Goal: Task Accomplishment & Management: Use online tool/utility

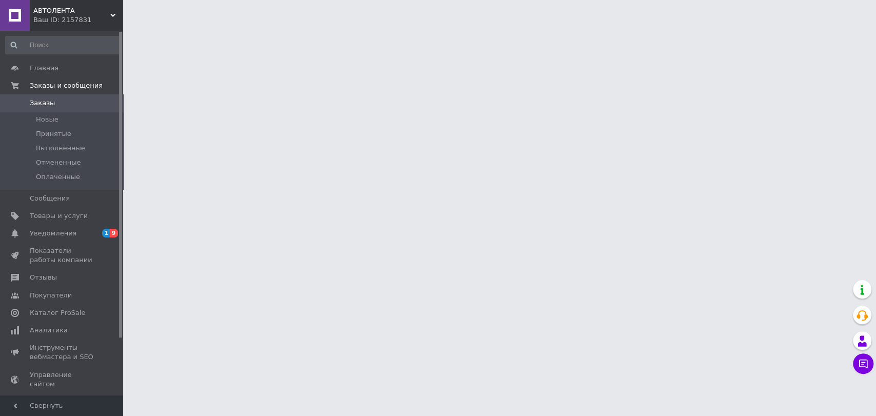
click at [56, 13] on span "АВТОЛЕНТА" at bounding box center [71, 10] width 77 height 9
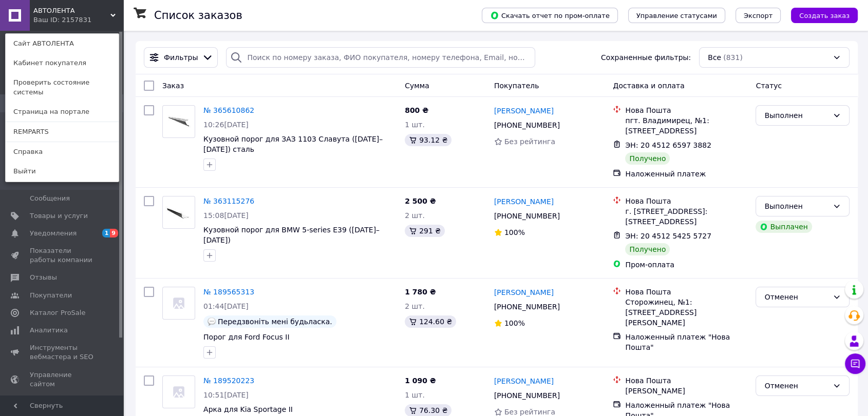
click at [66, 41] on link "Сайт АВТОЛЕНТА" at bounding box center [62, 44] width 113 height 20
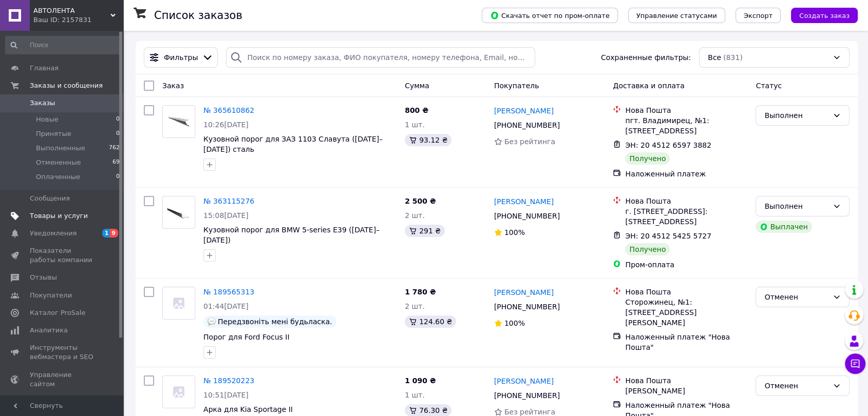
click at [59, 224] on link "Товары и услуги" at bounding box center [63, 215] width 126 height 17
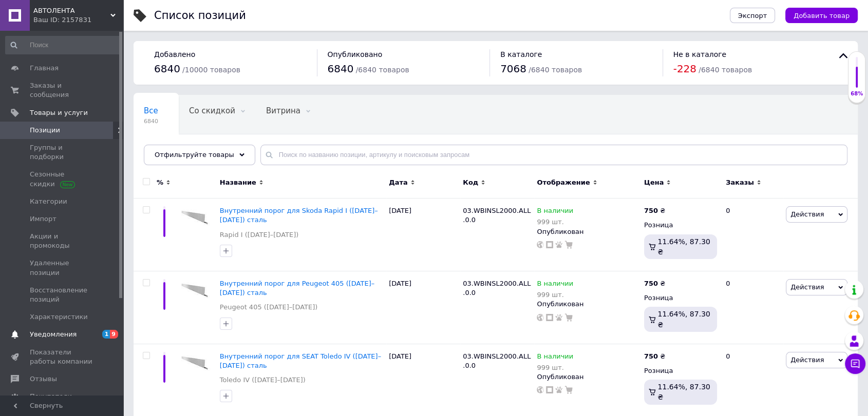
click at [56, 330] on span "Уведомления" at bounding box center [53, 334] width 47 height 9
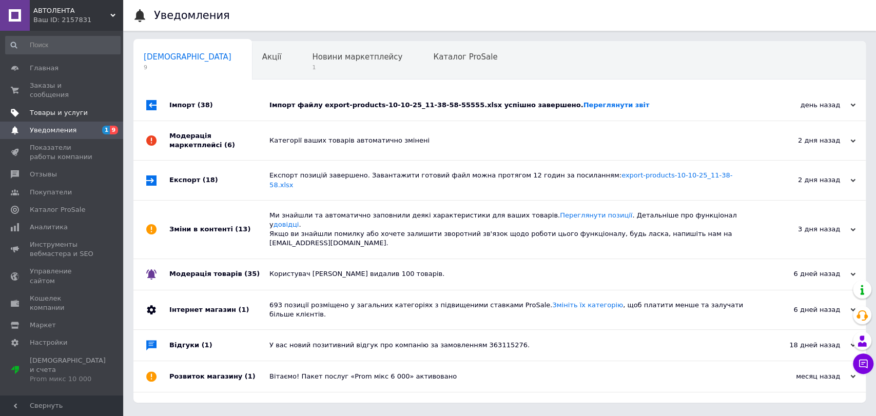
click at [50, 108] on span "Товары и услуги" at bounding box center [59, 112] width 58 height 9
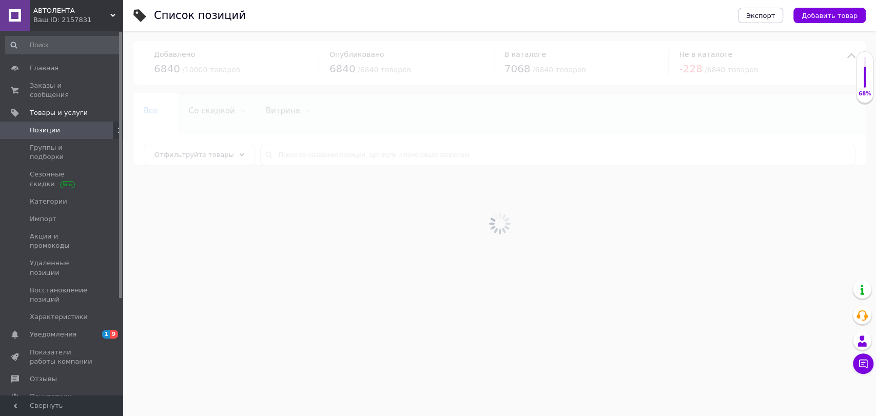
click at [47, 126] on span "Позиции" at bounding box center [45, 130] width 30 height 9
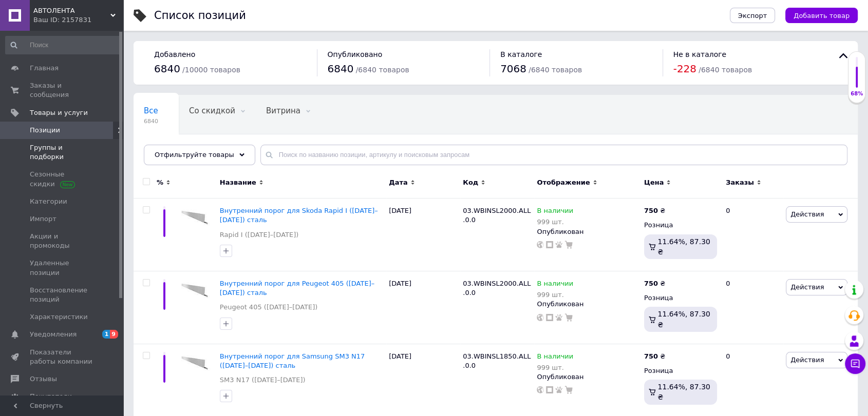
click at [60, 143] on span "Группы и подборки" at bounding box center [62, 152] width 65 height 18
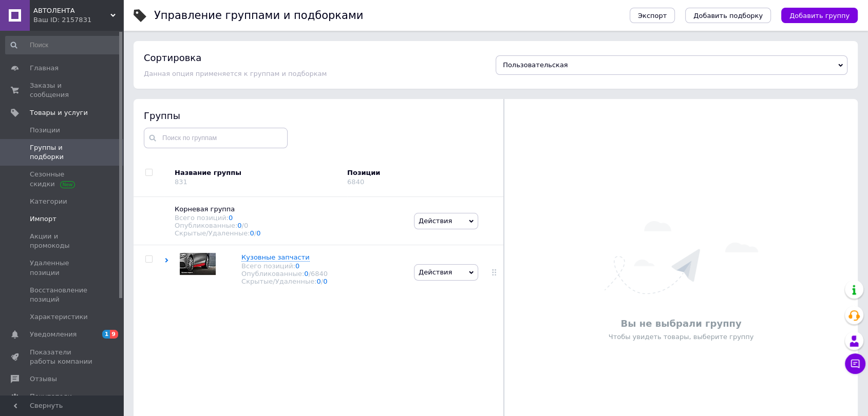
click at [45, 215] on span "Импорт" at bounding box center [43, 219] width 27 height 9
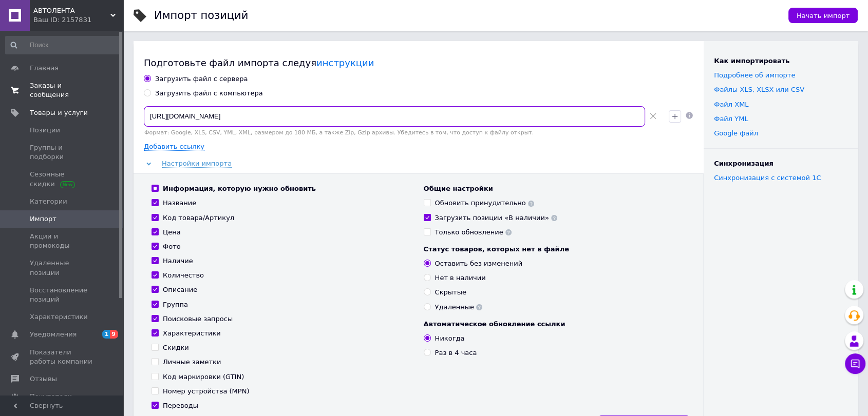
drag, startPoint x: 465, startPoint y: 106, endPoint x: 0, endPoint y: 91, distance: 464.9
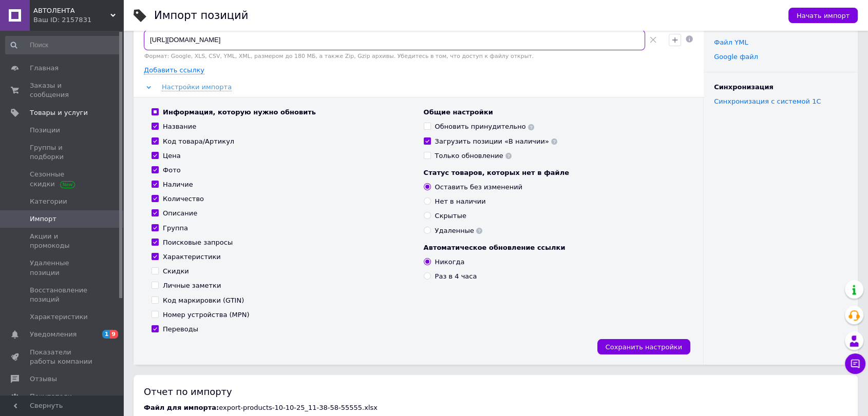
scroll to position [57, 0]
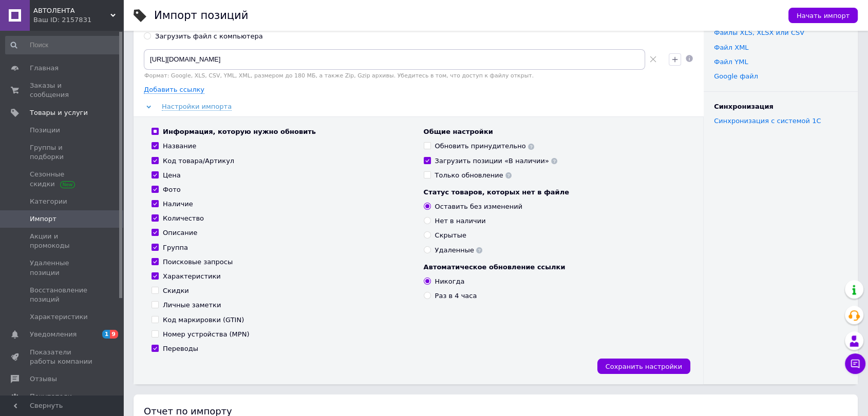
click at [528, 145] on use at bounding box center [531, 147] width 6 height 6
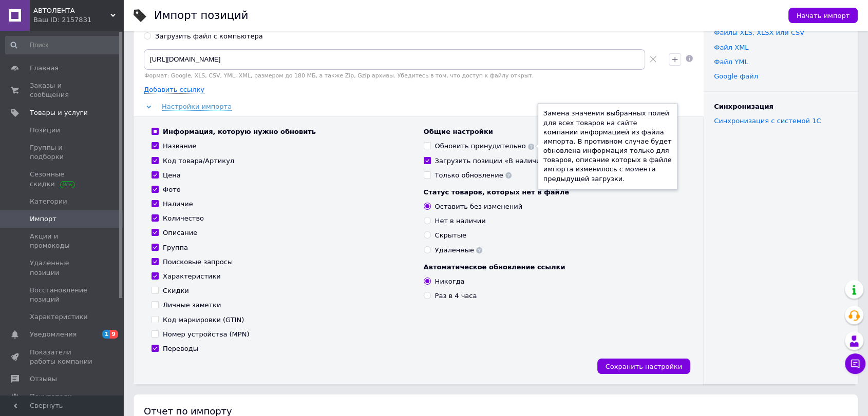
click at [352, 195] on div "Информация, которую нужно обновить Название Код товара/Артикул Цена Фото Наличи…" at bounding box center [282, 240] width 272 height 226
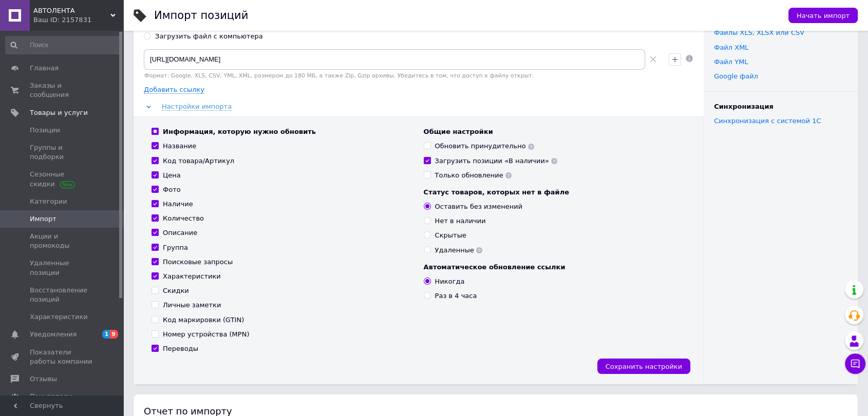
click at [551, 159] on use at bounding box center [554, 161] width 6 height 6
click at [505, 174] on use at bounding box center [508, 176] width 6 height 6
click at [408, 209] on div "Информация, которую нужно обновить Название Код товара/Артикул Цена Фото Наличи…" at bounding box center [282, 240] width 272 height 226
click at [656, 371] on button "Сохранить настройки" at bounding box center [643, 366] width 93 height 15
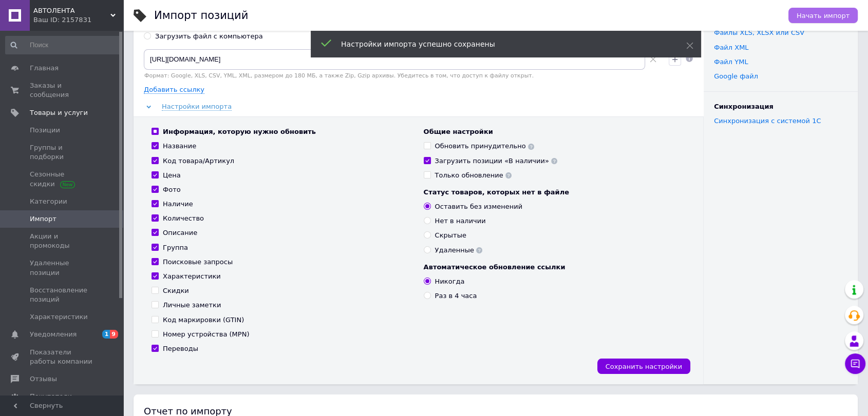
click at [824, 13] on span "Начать импорт" at bounding box center [822, 16] width 53 height 8
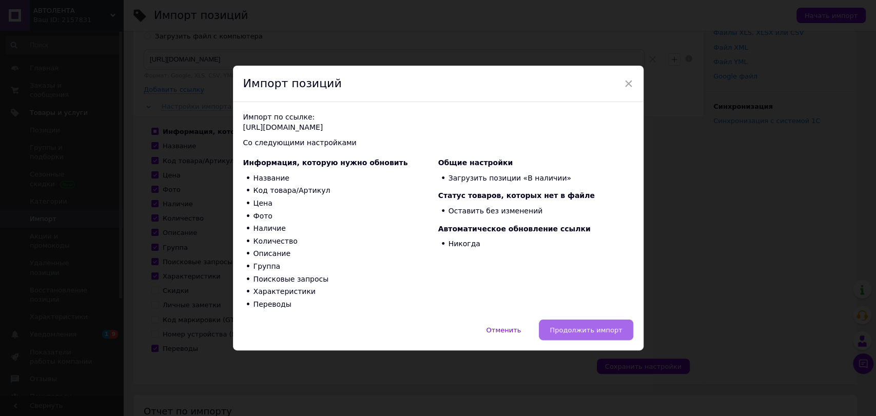
drag, startPoint x: 579, startPoint y: 330, endPoint x: 573, endPoint y: 334, distance: 7.4
click at [579, 330] on span "Продолжить импорт" at bounding box center [586, 331] width 72 height 8
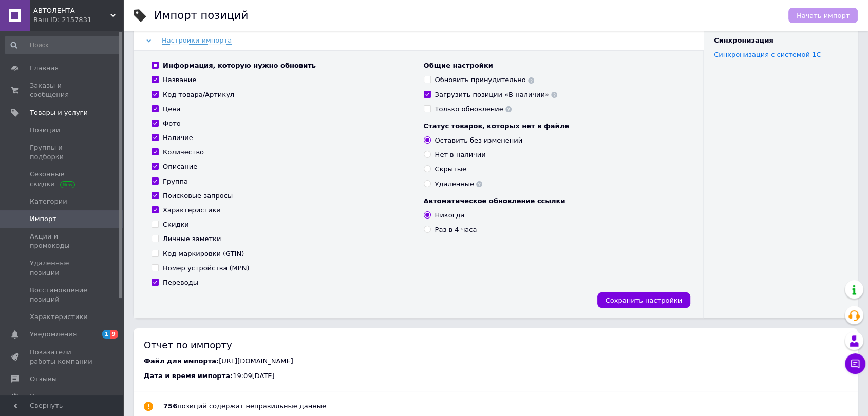
scroll to position [0, 0]
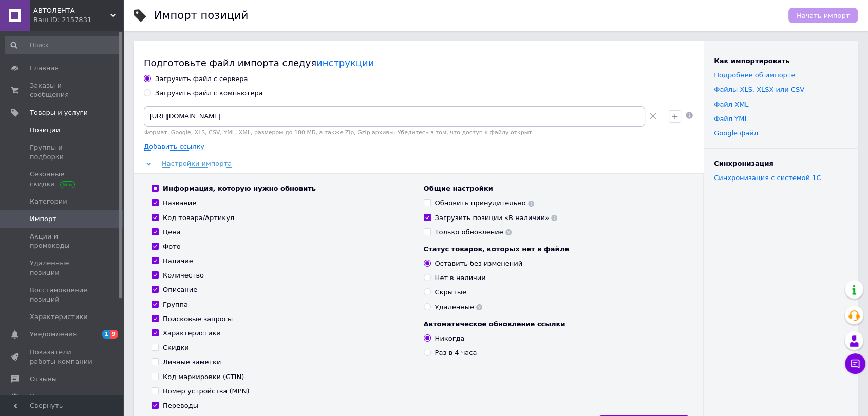
click at [41, 126] on span "Позиции" at bounding box center [45, 130] width 30 height 9
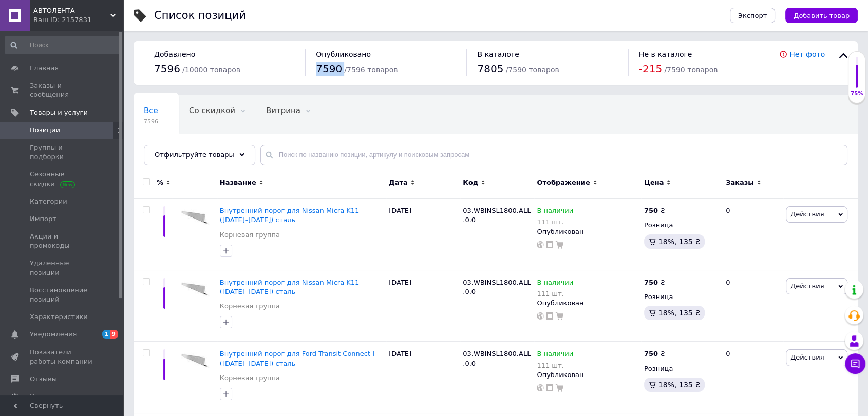
drag, startPoint x: 341, startPoint y: 70, endPoint x: 312, endPoint y: 71, distance: 28.8
click at [312, 71] on div "Опубликовано 7590 / 7596 товаров" at bounding box center [385, 62] width 161 height 27
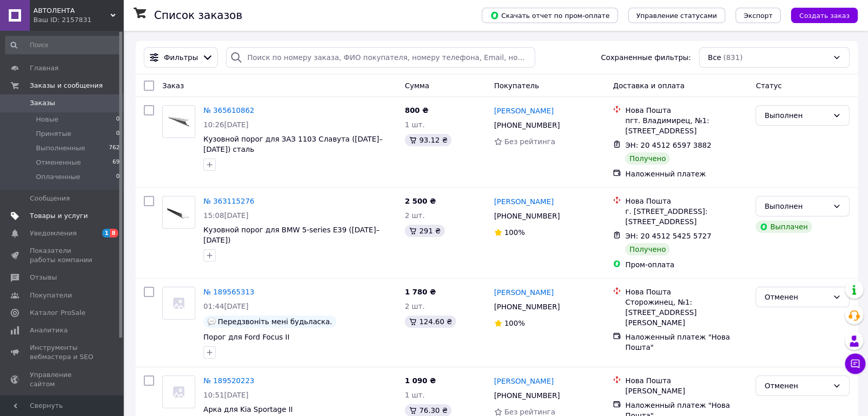
click at [61, 215] on span "Товары и услуги" at bounding box center [59, 216] width 58 height 9
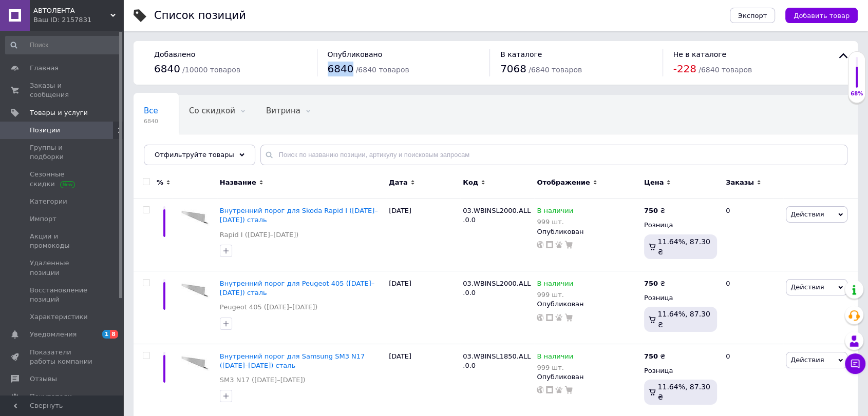
drag, startPoint x: 323, startPoint y: 68, endPoint x: 359, endPoint y: 87, distance: 40.9
click at [350, 68] on div "Опубликовано 6840 / 6840 товаров" at bounding box center [403, 62] width 173 height 27
copy span "6840"
